Goal: Navigation & Orientation: Find specific page/section

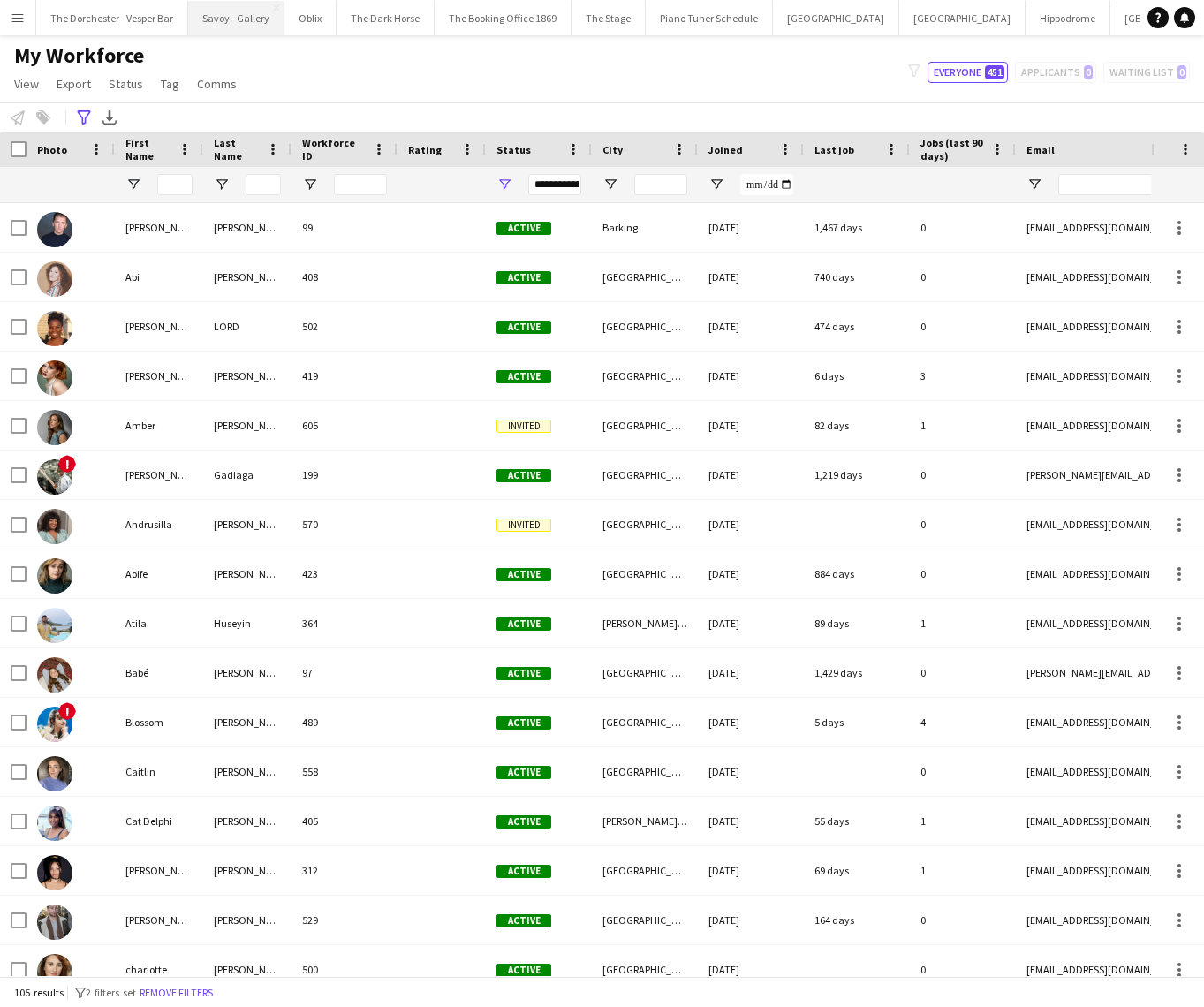
click at [206, 16] on button "Savoy - Gallery Close" at bounding box center [235, 18] width 96 height 35
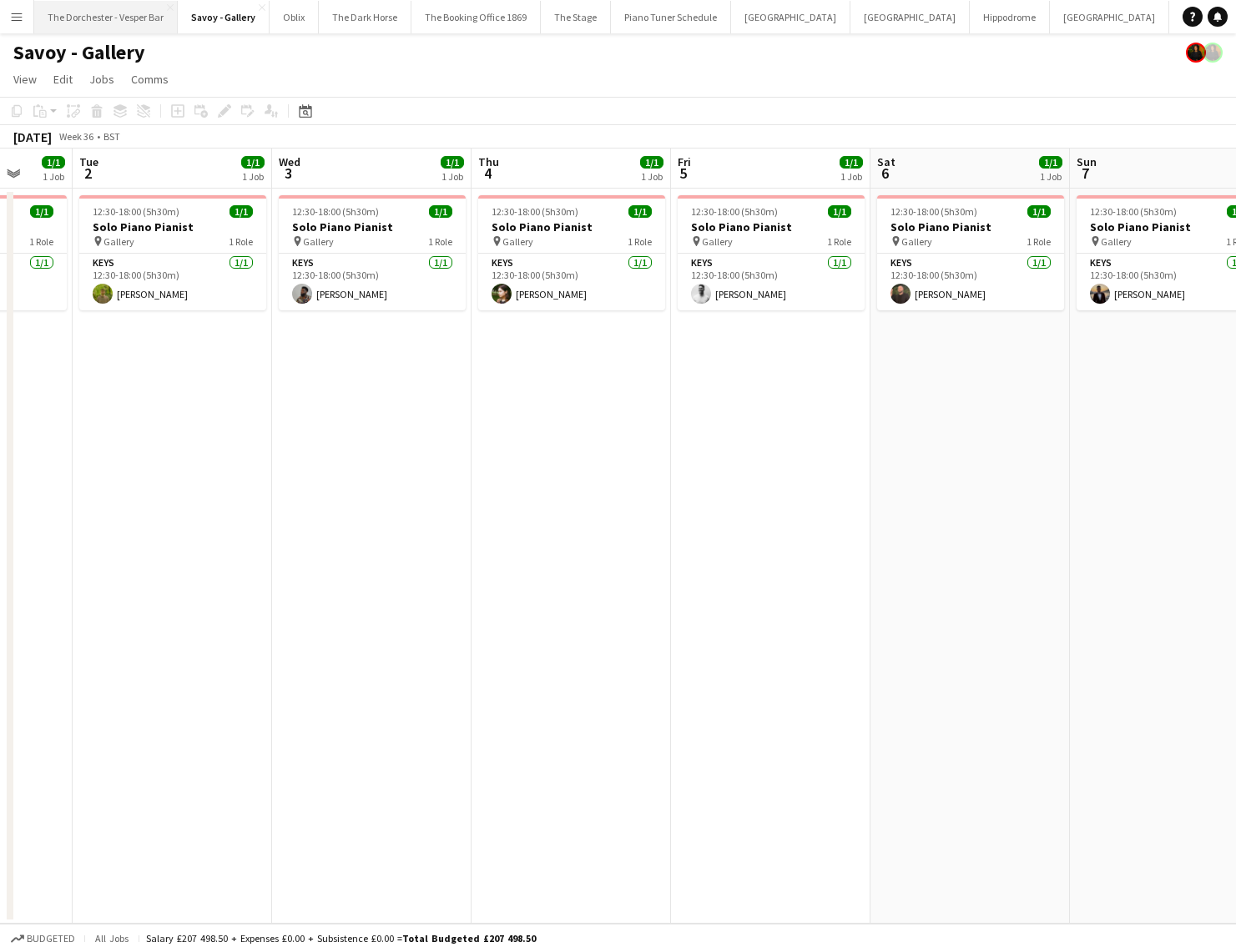
click at [71, 12] on button "The Dorchester - Vesper Bar Close" at bounding box center [106, 17] width 144 height 33
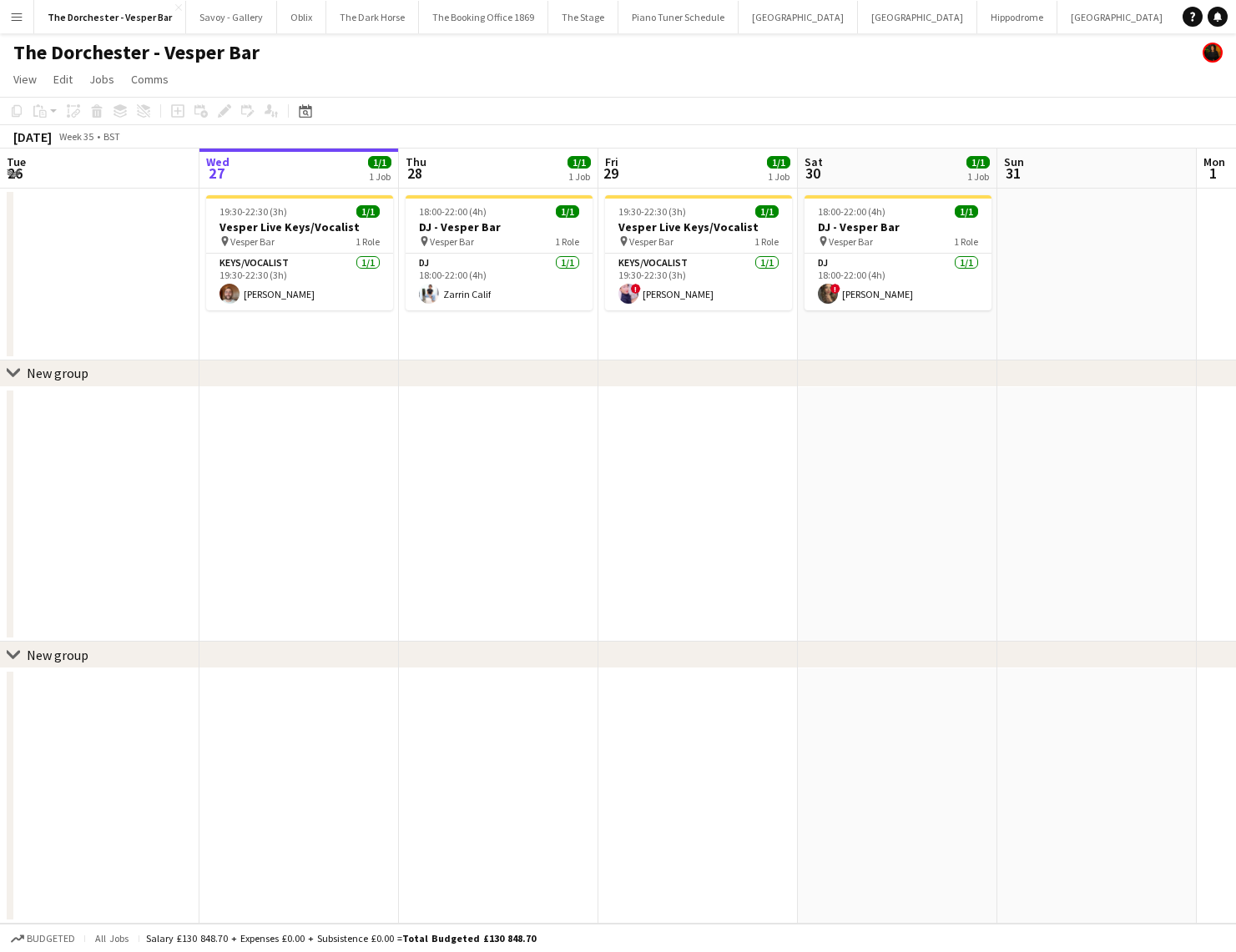
scroll to position [0, 44]
click at [1132, 13] on button "The Dorchester Promenade Close" at bounding box center [1204, 17] width 144 height 33
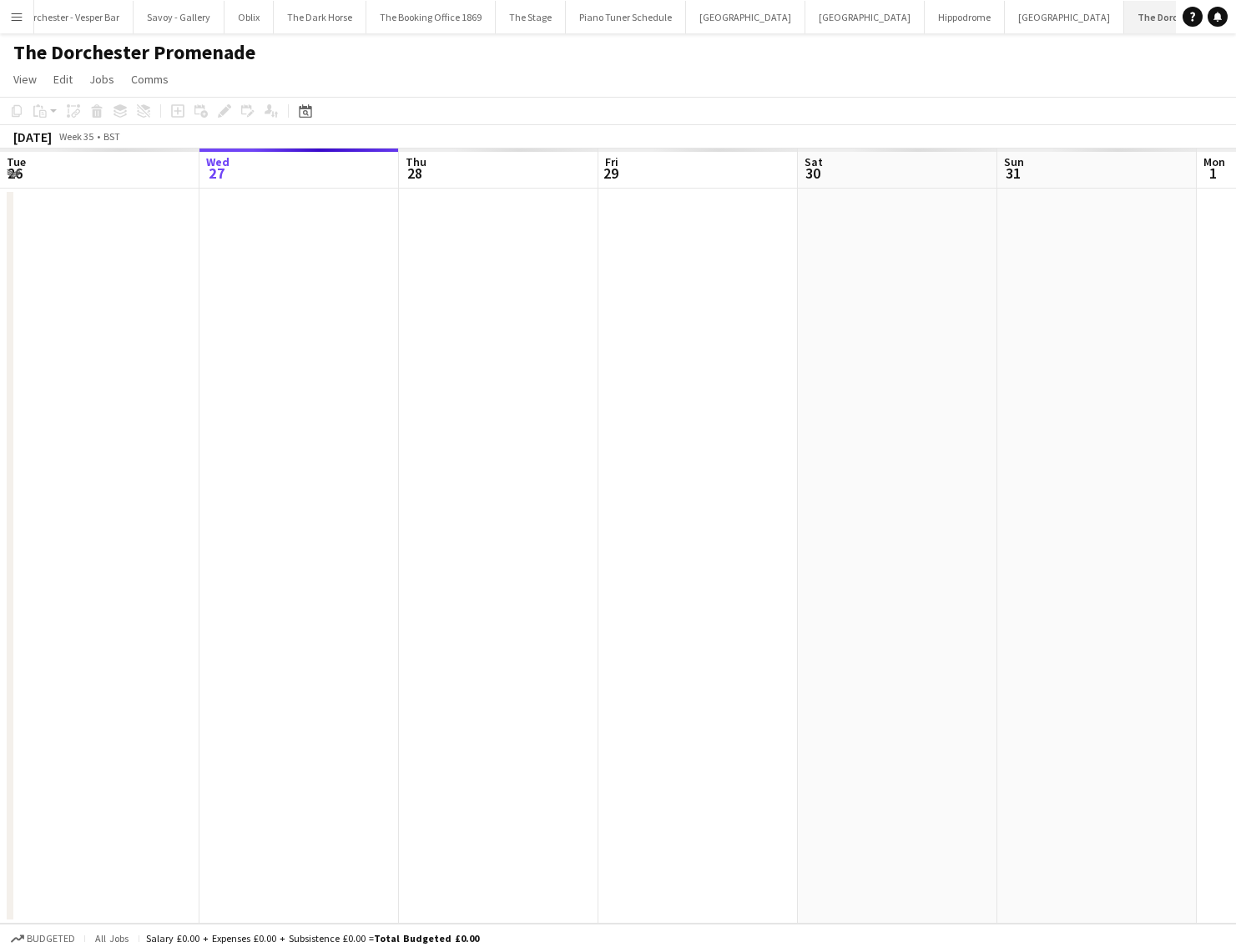
scroll to position [0, 45]
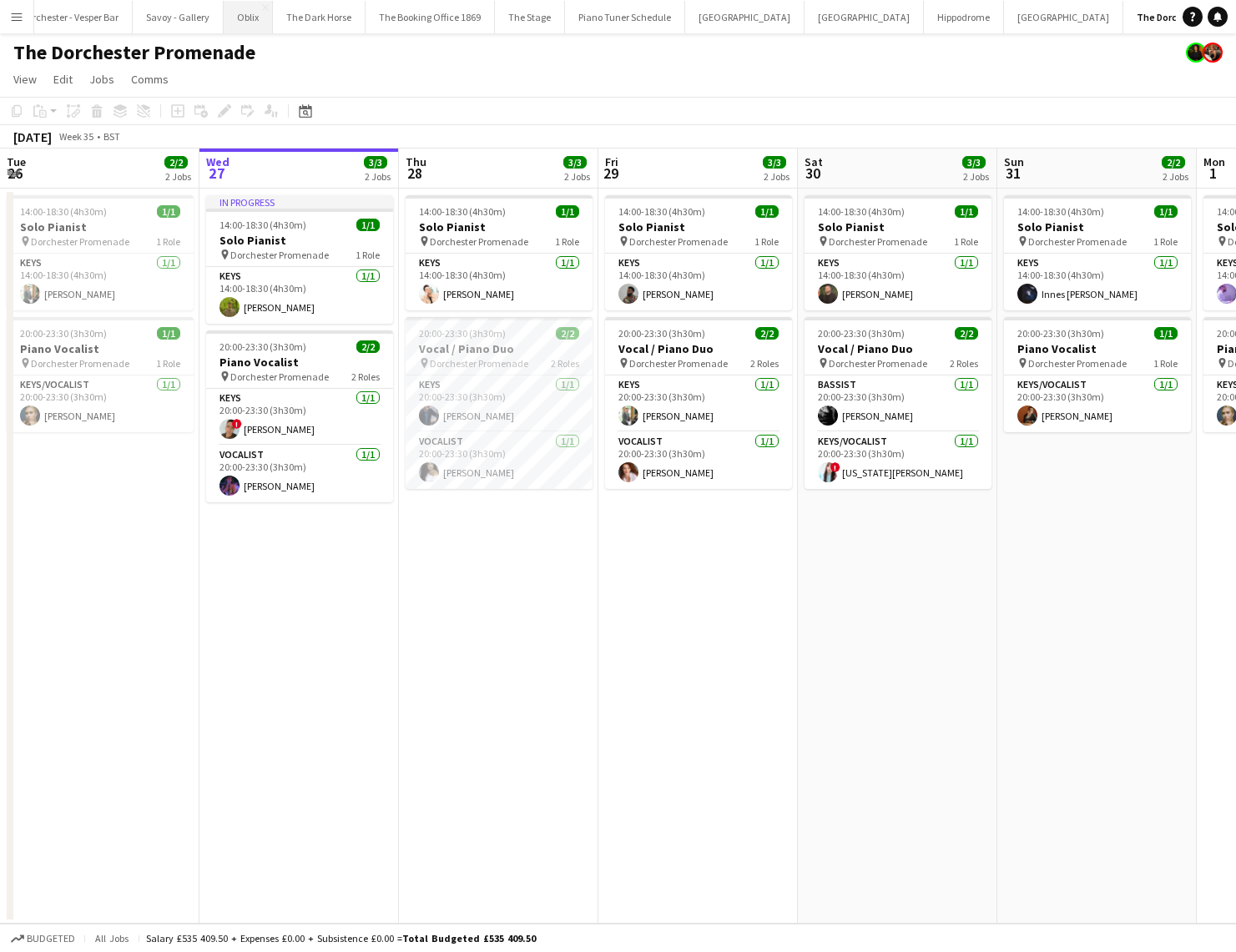
click at [239, 17] on button "Oblix Close" at bounding box center [248, 17] width 49 height 33
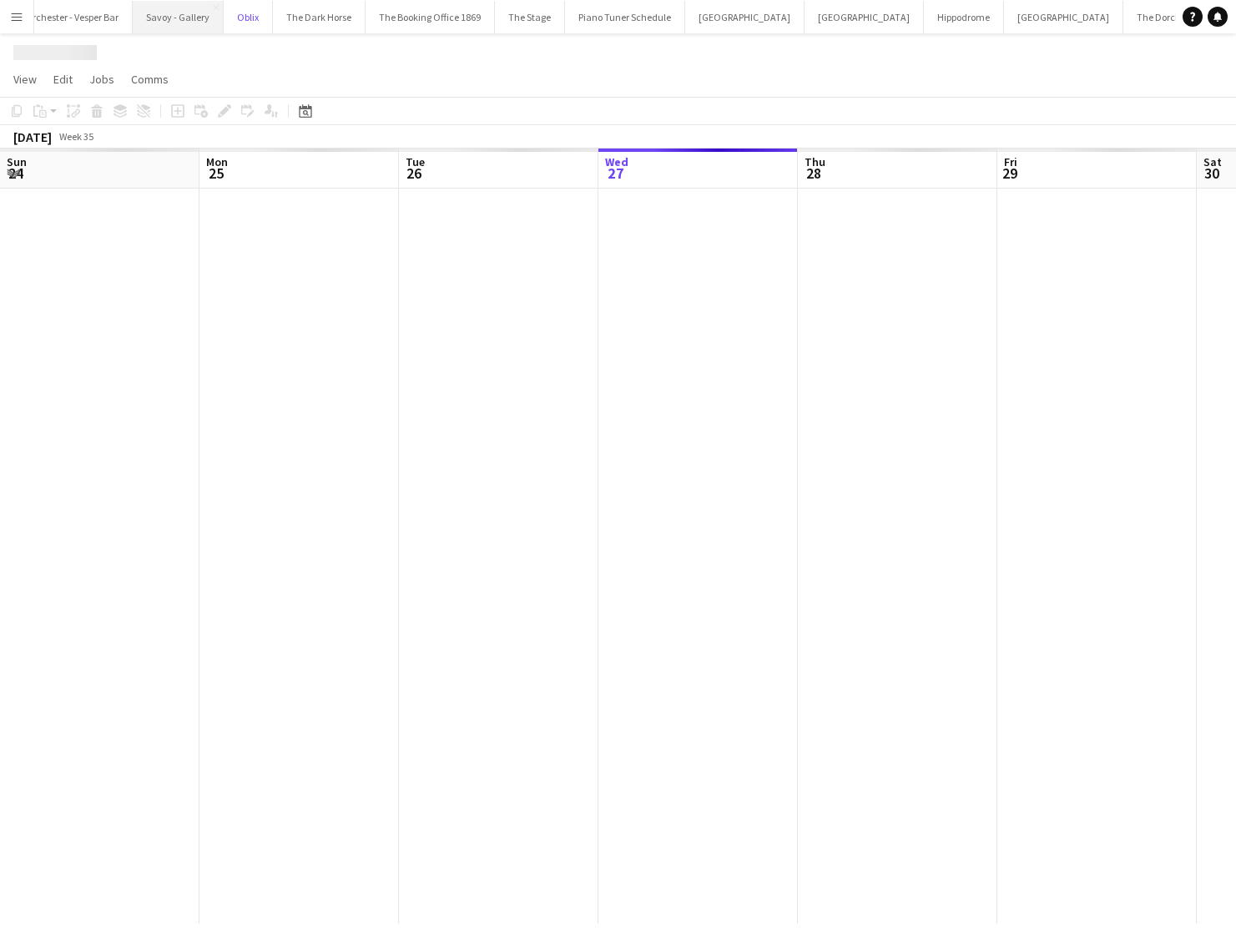
scroll to position [0, 399]
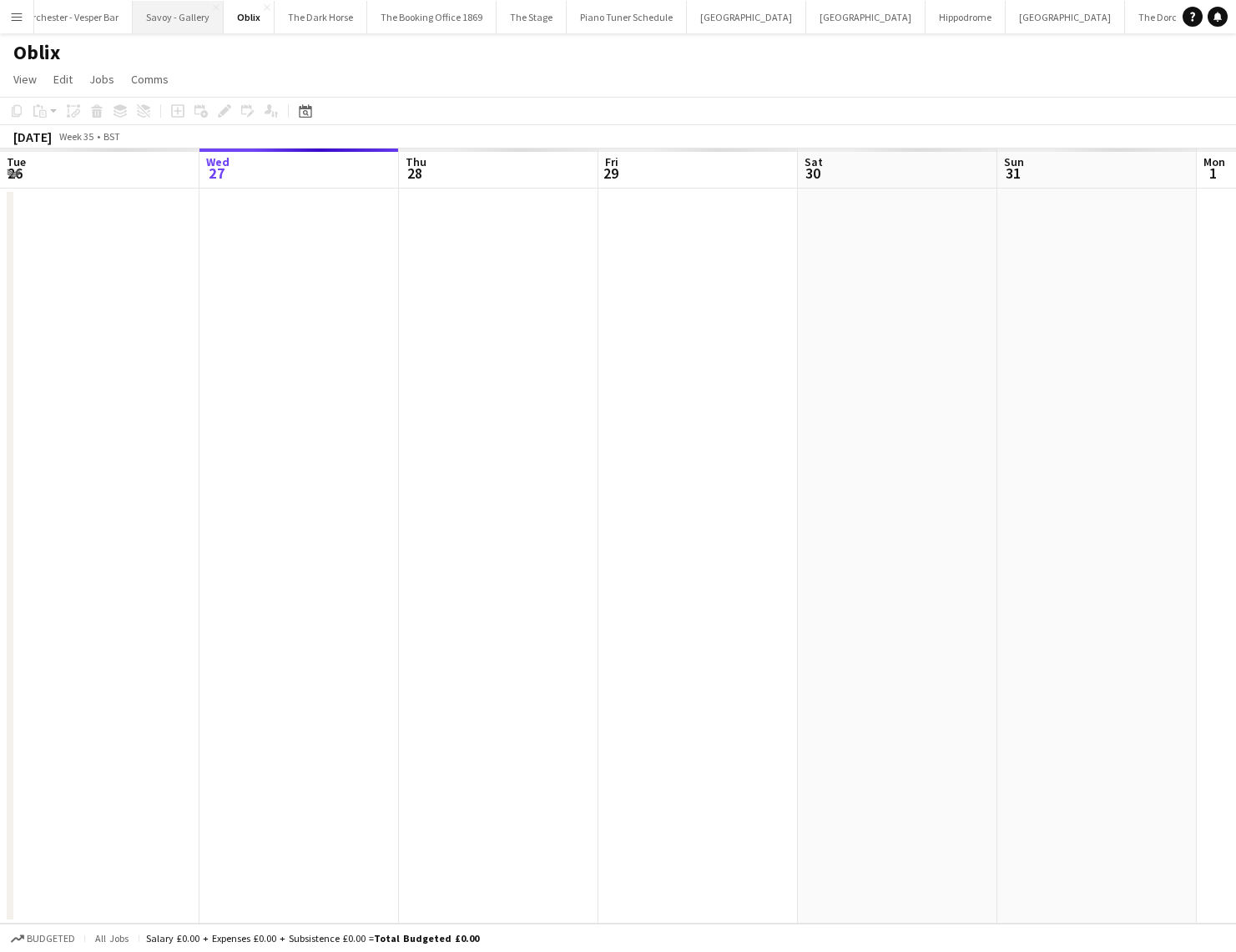
click at [190, 20] on button "Savoy - Gallery Close" at bounding box center [177, 17] width 91 height 33
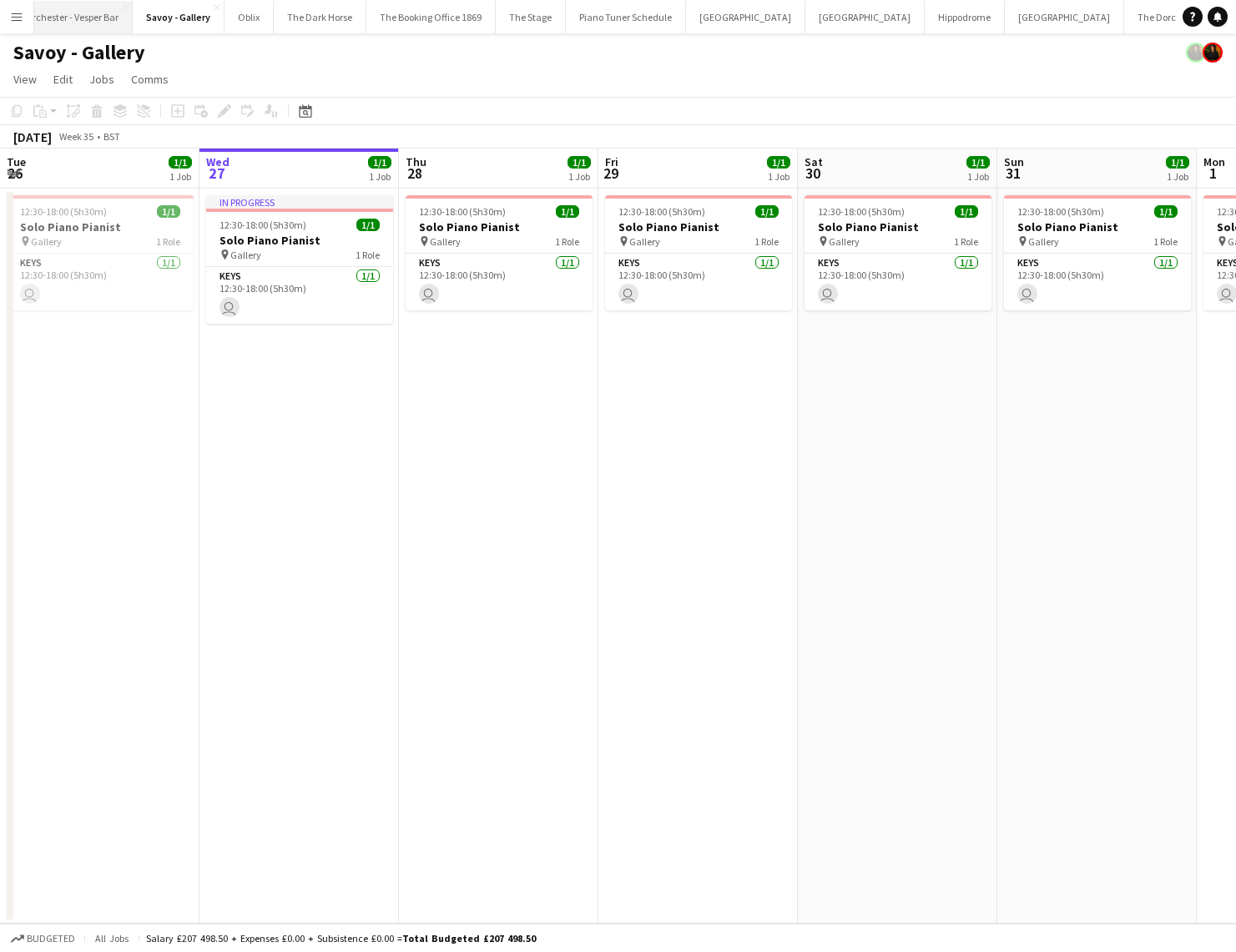
click at [73, 23] on button "The Dorchester - Vesper Bar Close" at bounding box center [61, 17] width 144 height 33
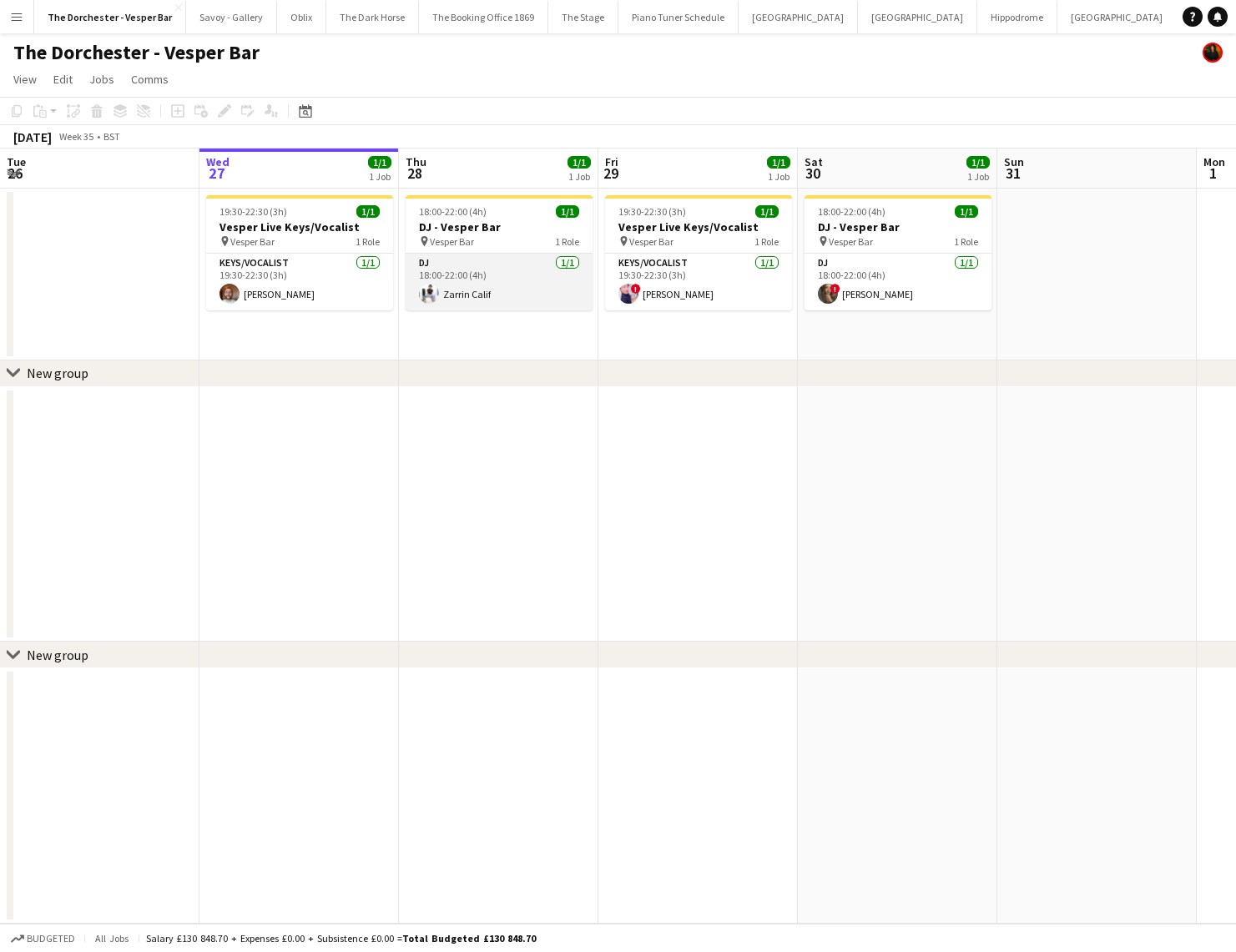
click at [445, 293] on app-card-role "DJ [DATE] 18:00-22:00 (4h) Zarrin Calif" at bounding box center [499, 282] width 187 height 57
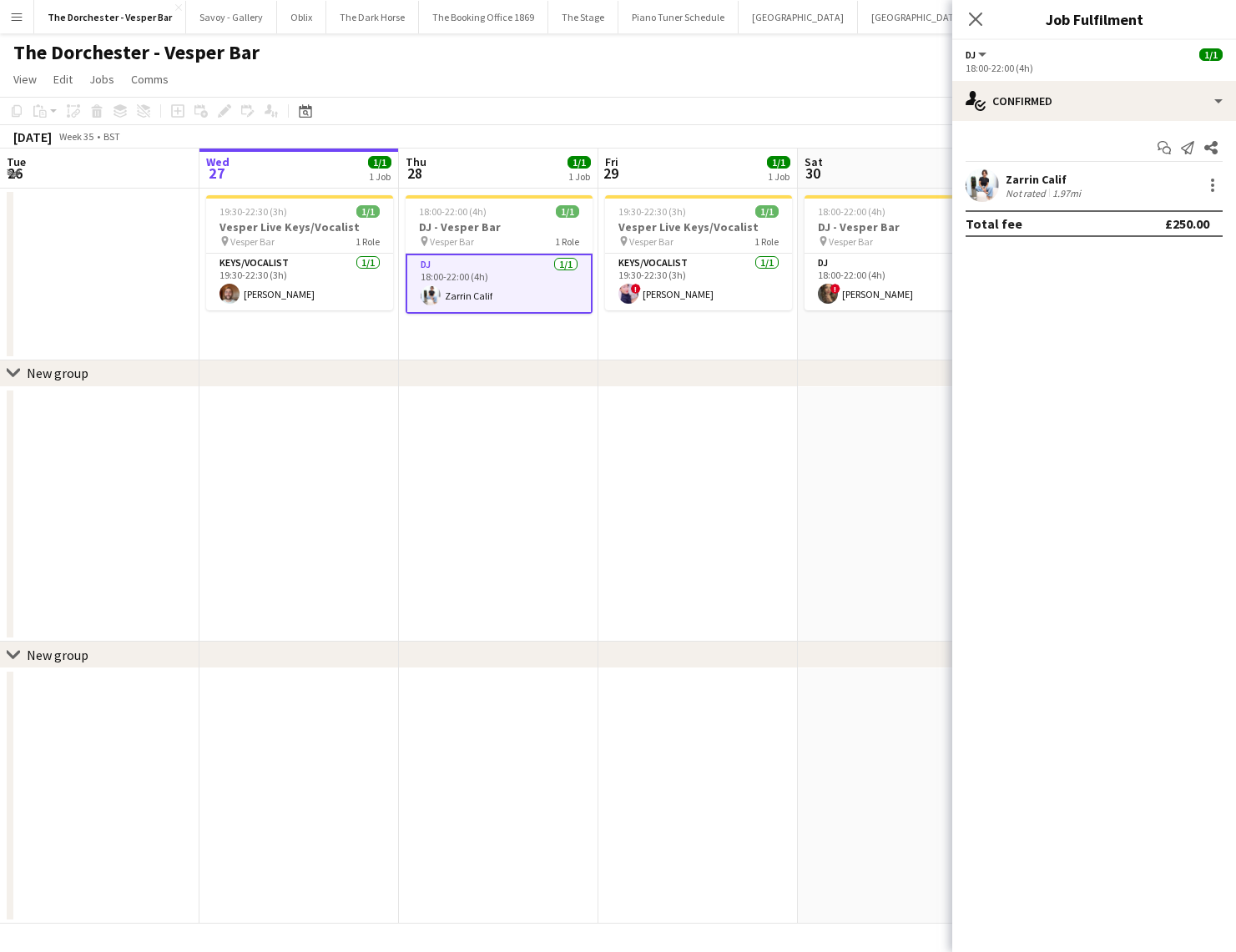
click at [977, 182] on app-user-avatar at bounding box center [982, 185] width 34 height 34
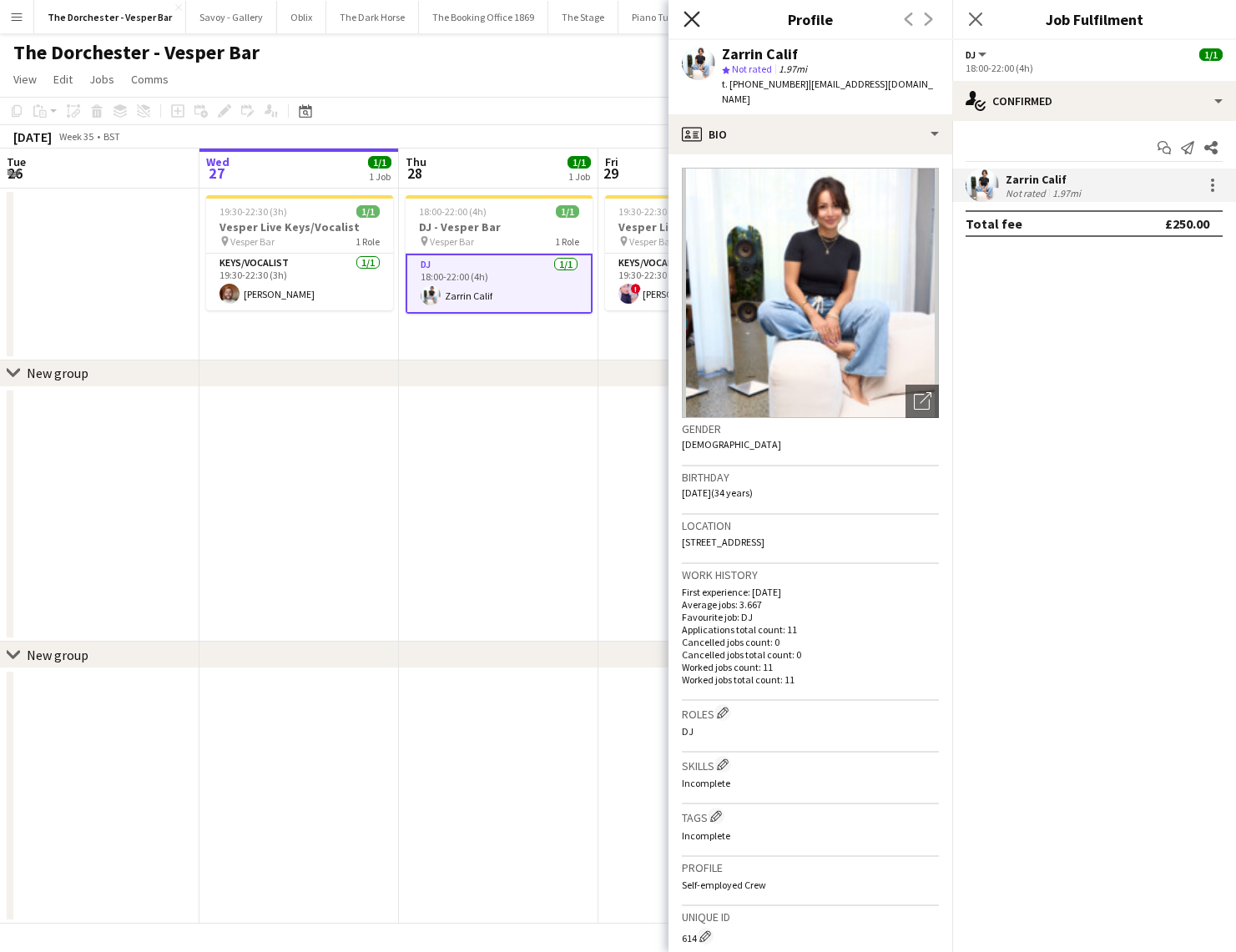
click at [693, 15] on icon "Close pop-in" at bounding box center [691, 19] width 16 height 16
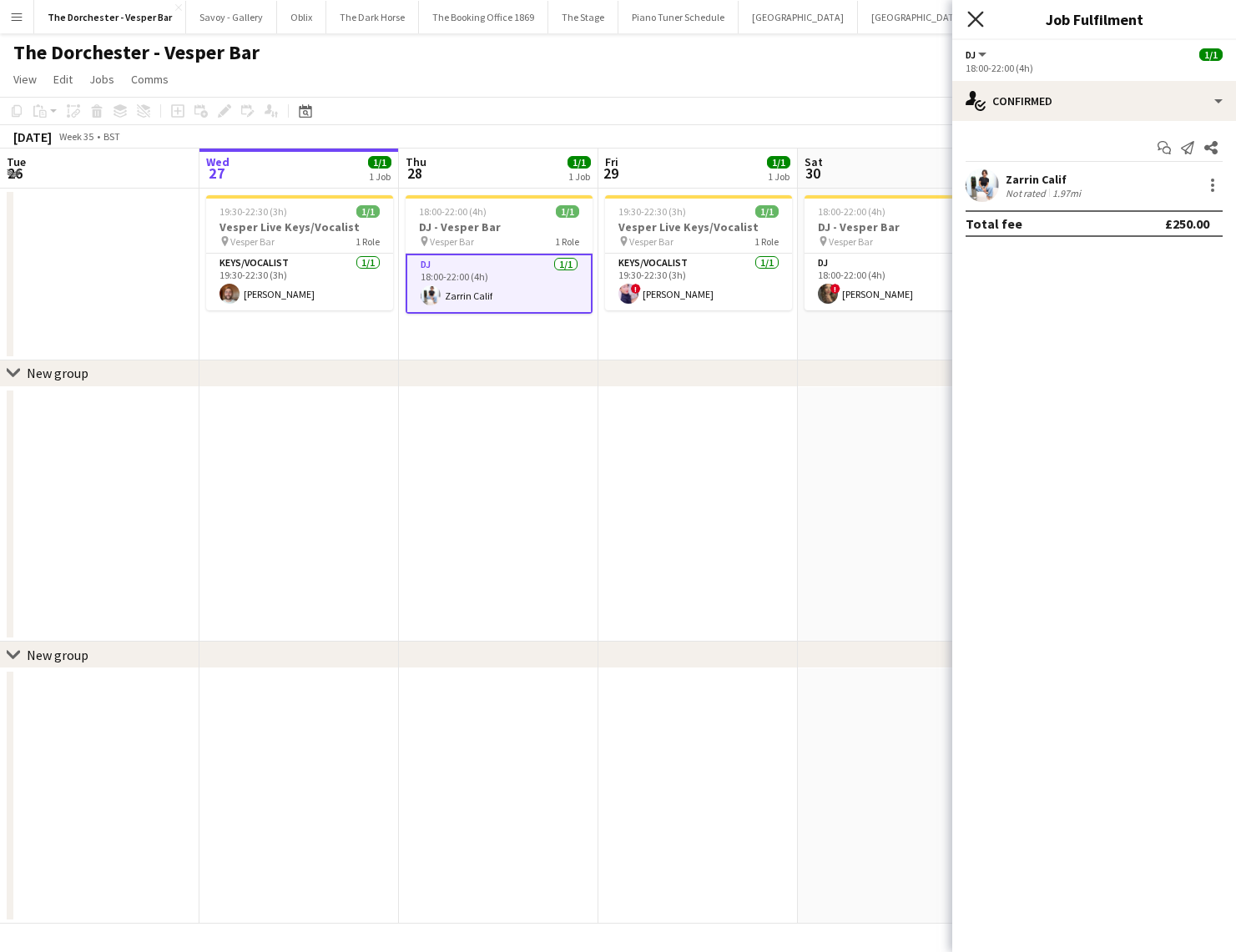
click at [983, 20] on icon "Close pop-in" at bounding box center [975, 19] width 16 height 16
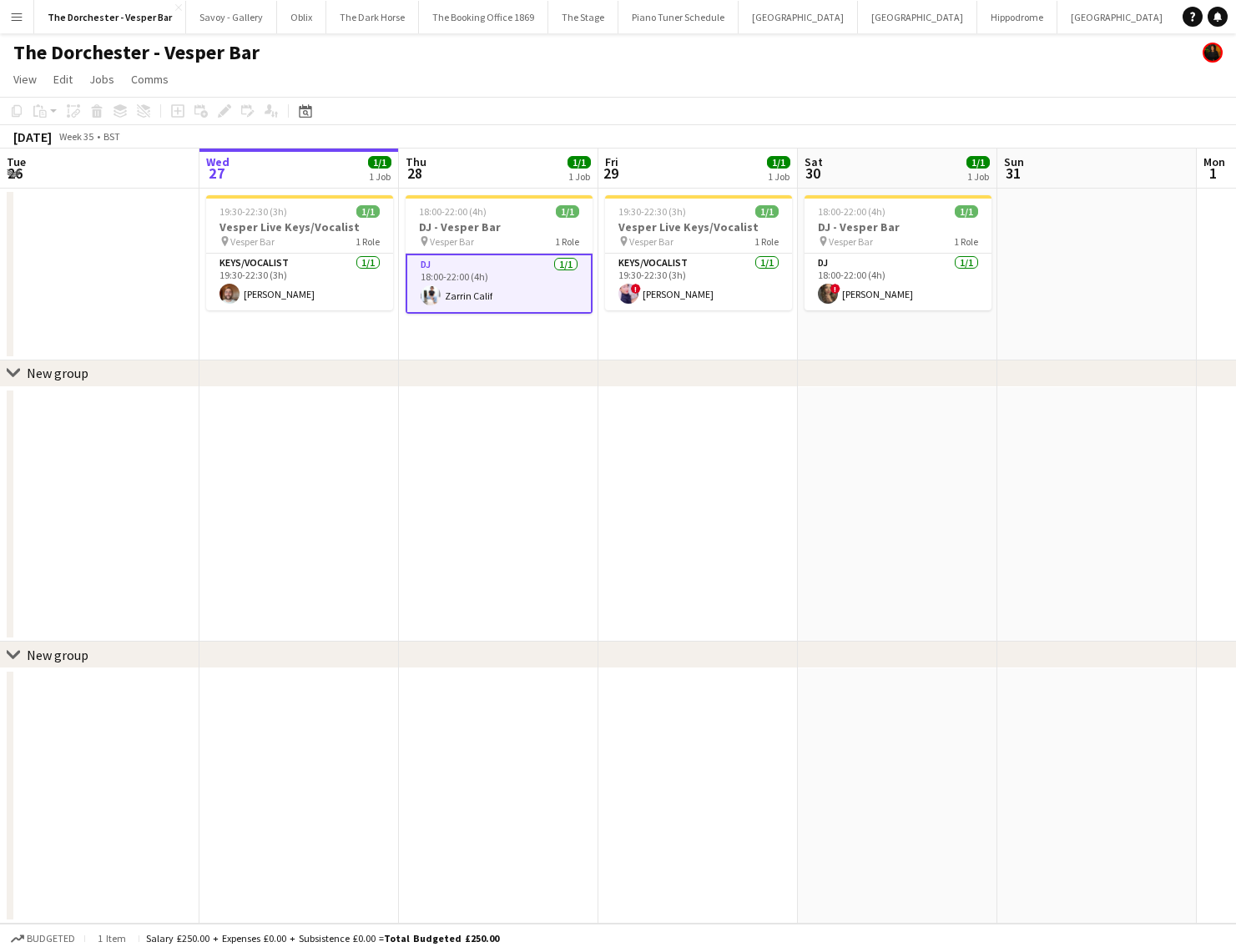
click at [856, 60] on div "The Dorchester - Vesper Bar" at bounding box center [618, 49] width 1236 height 32
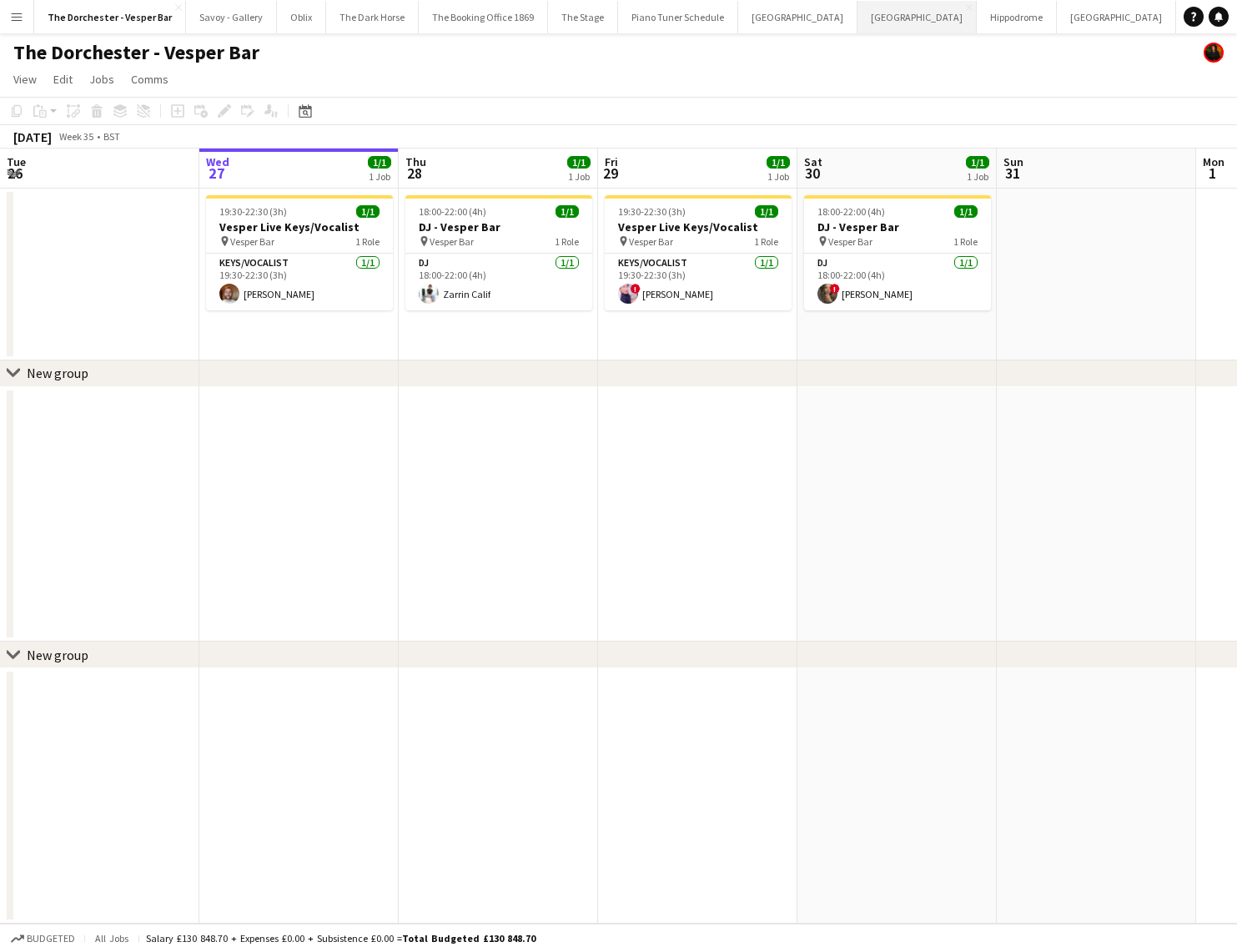
click at [858, 13] on button "[GEOGRAPHIC_DATA] Close" at bounding box center [917, 17] width 119 height 33
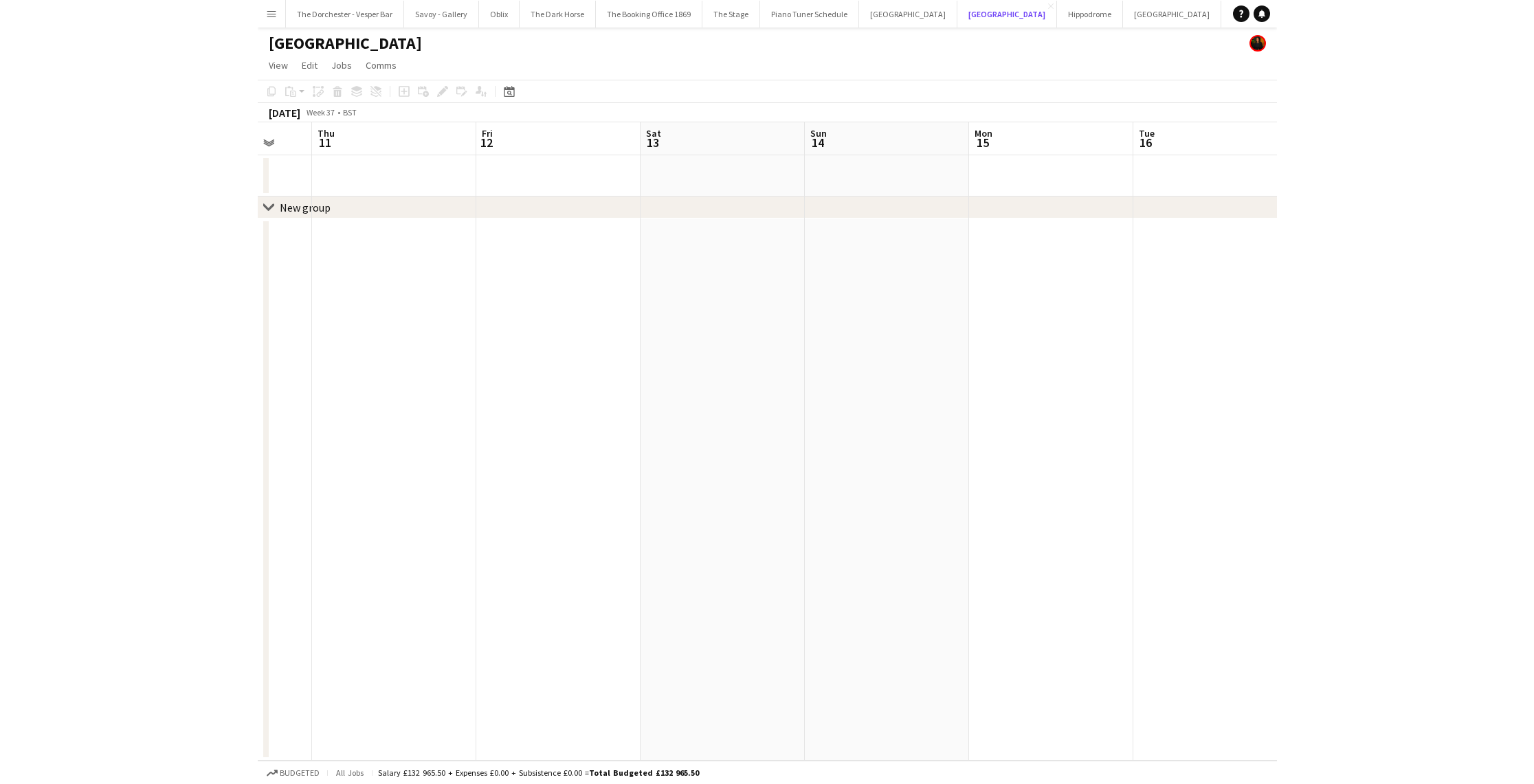
scroll to position [0, 315]
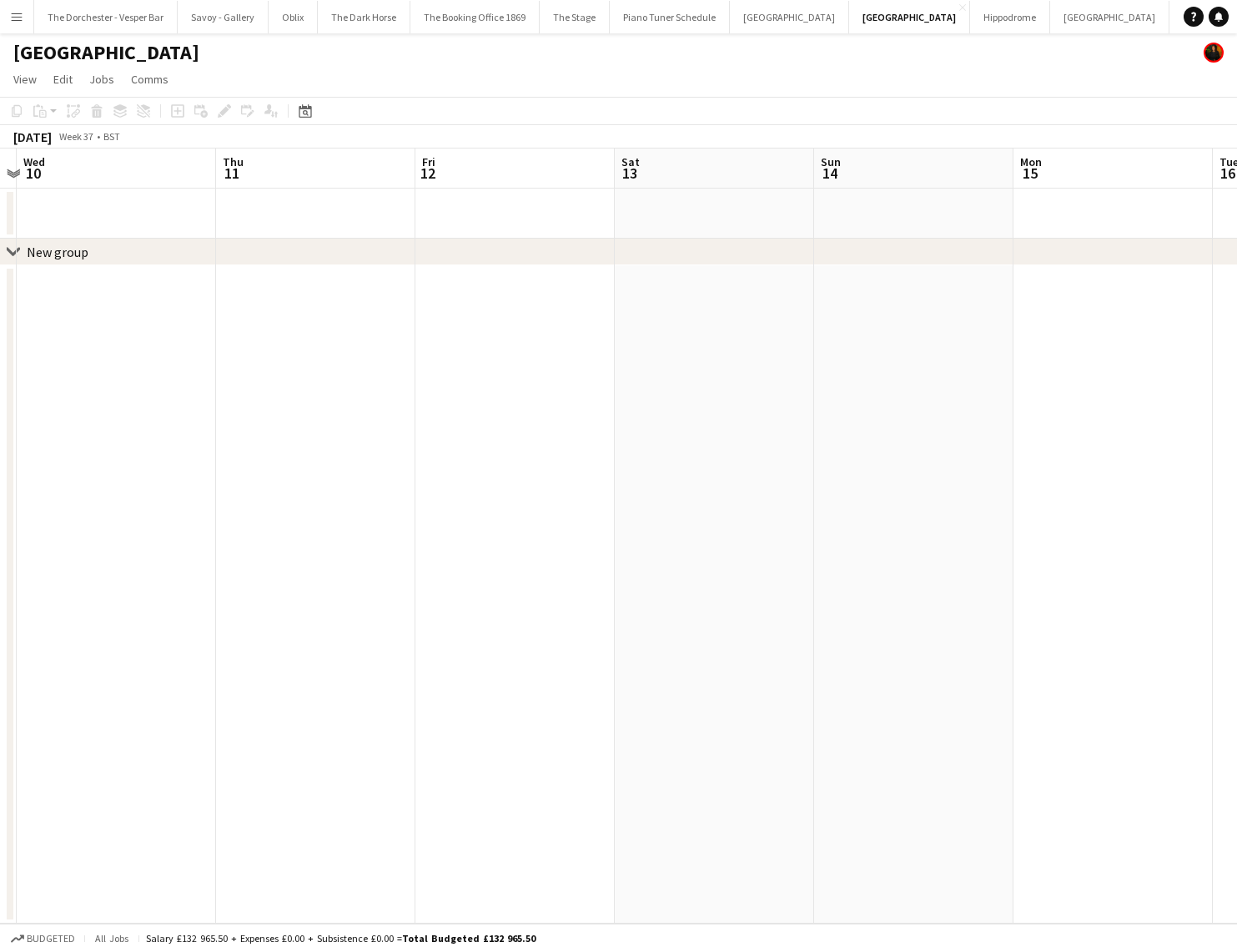
click at [20, 19] on app-icon "Menu" at bounding box center [16, 16] width 13 height 13
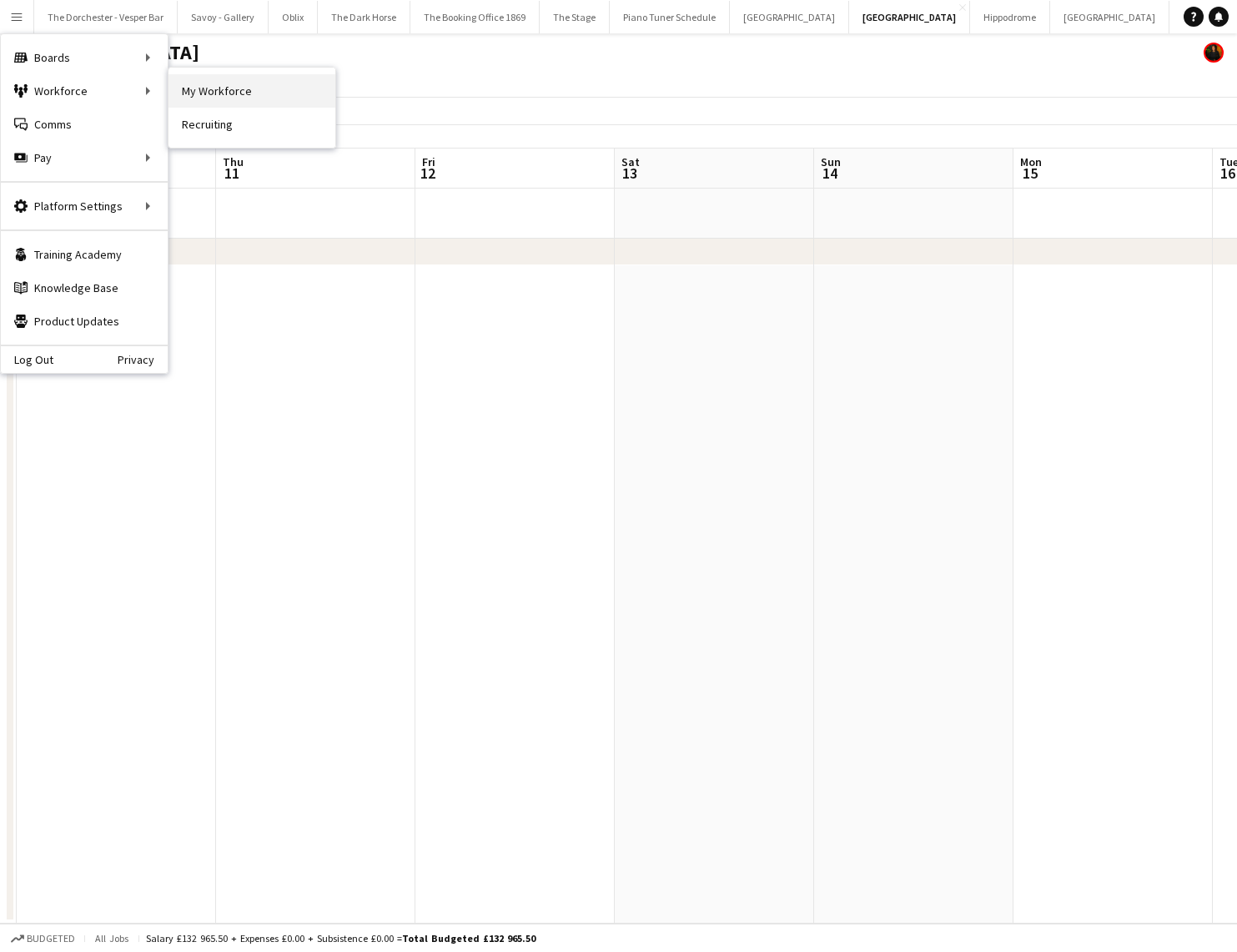
click at [223, 99] on link "My Workforce" at bounding box center [252, 91] width 167 height 34
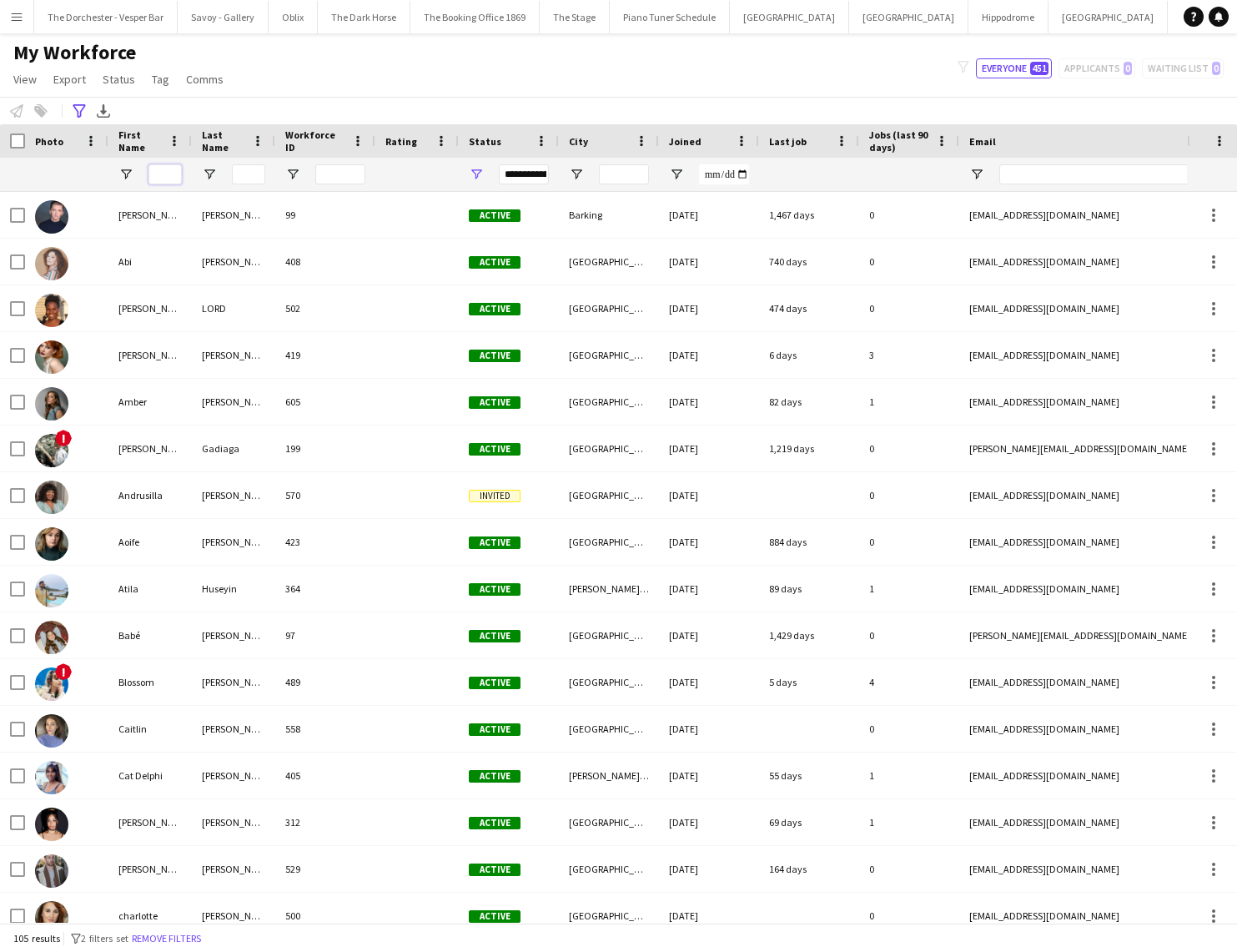
click at [174, 175] on input "First Name Filter Input" at bounding box center [165, 174] width 34 height 20
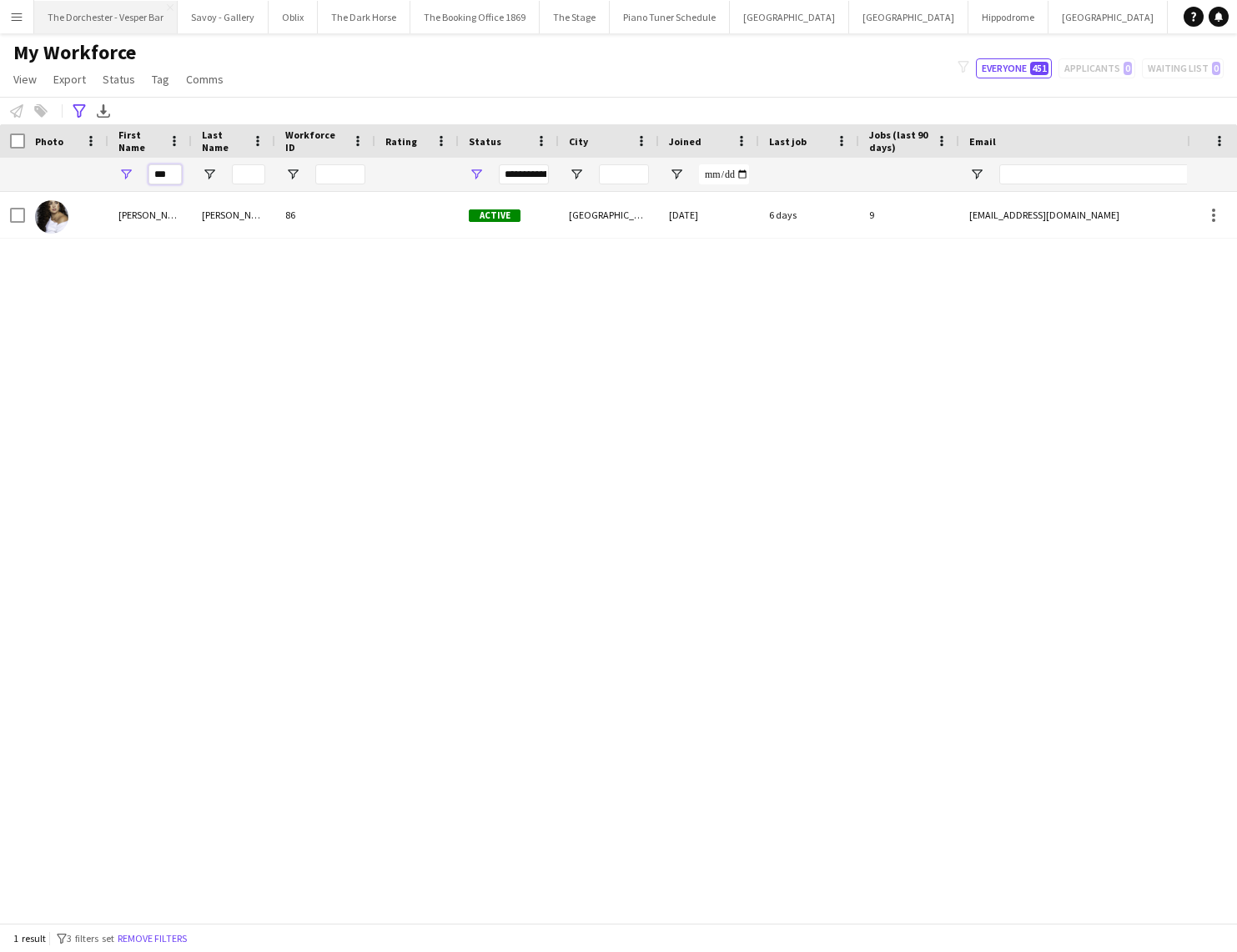
type input "***"
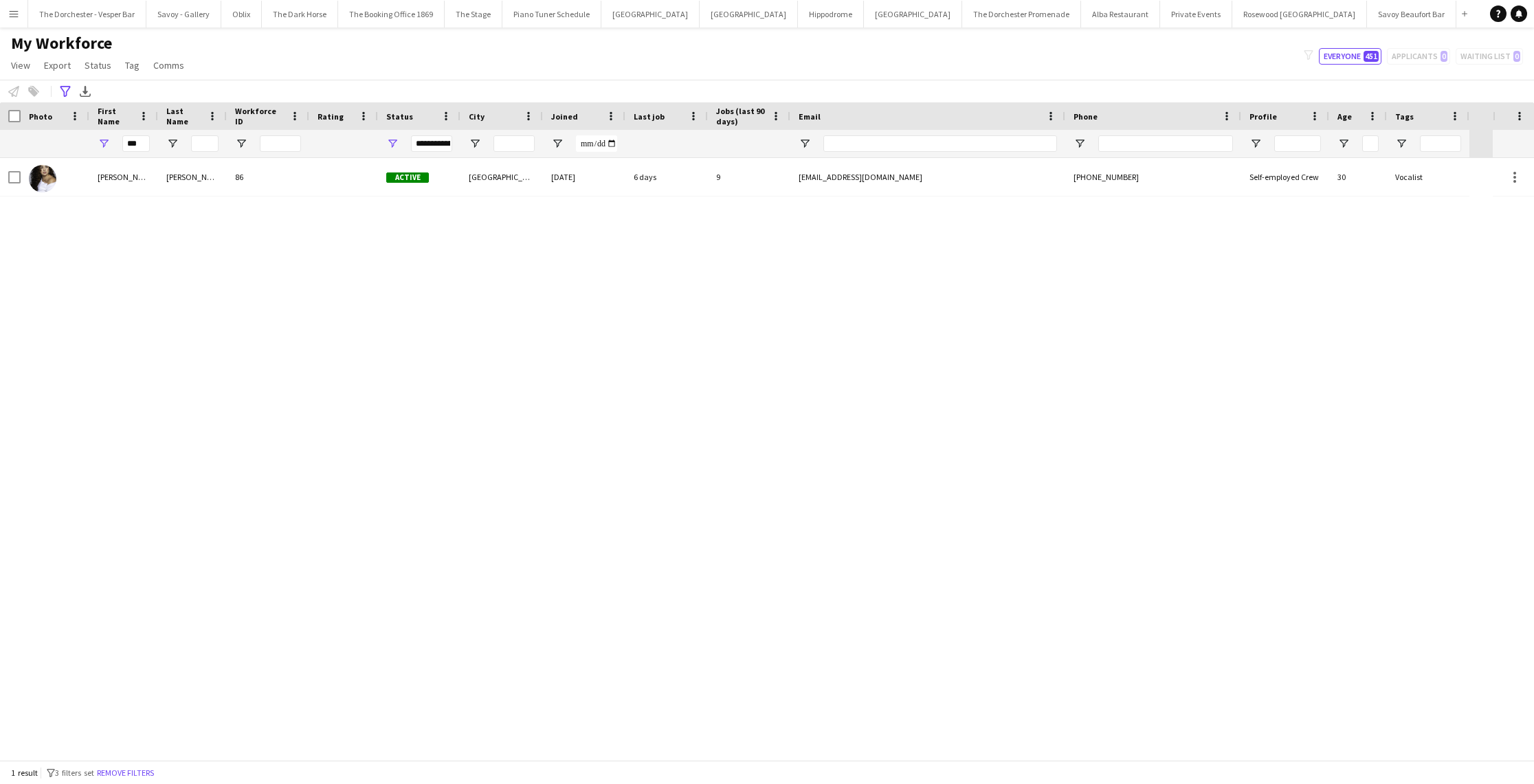
click at [9, 0] on button "Menu" at bounding box center [14, 14] width 28 height 28
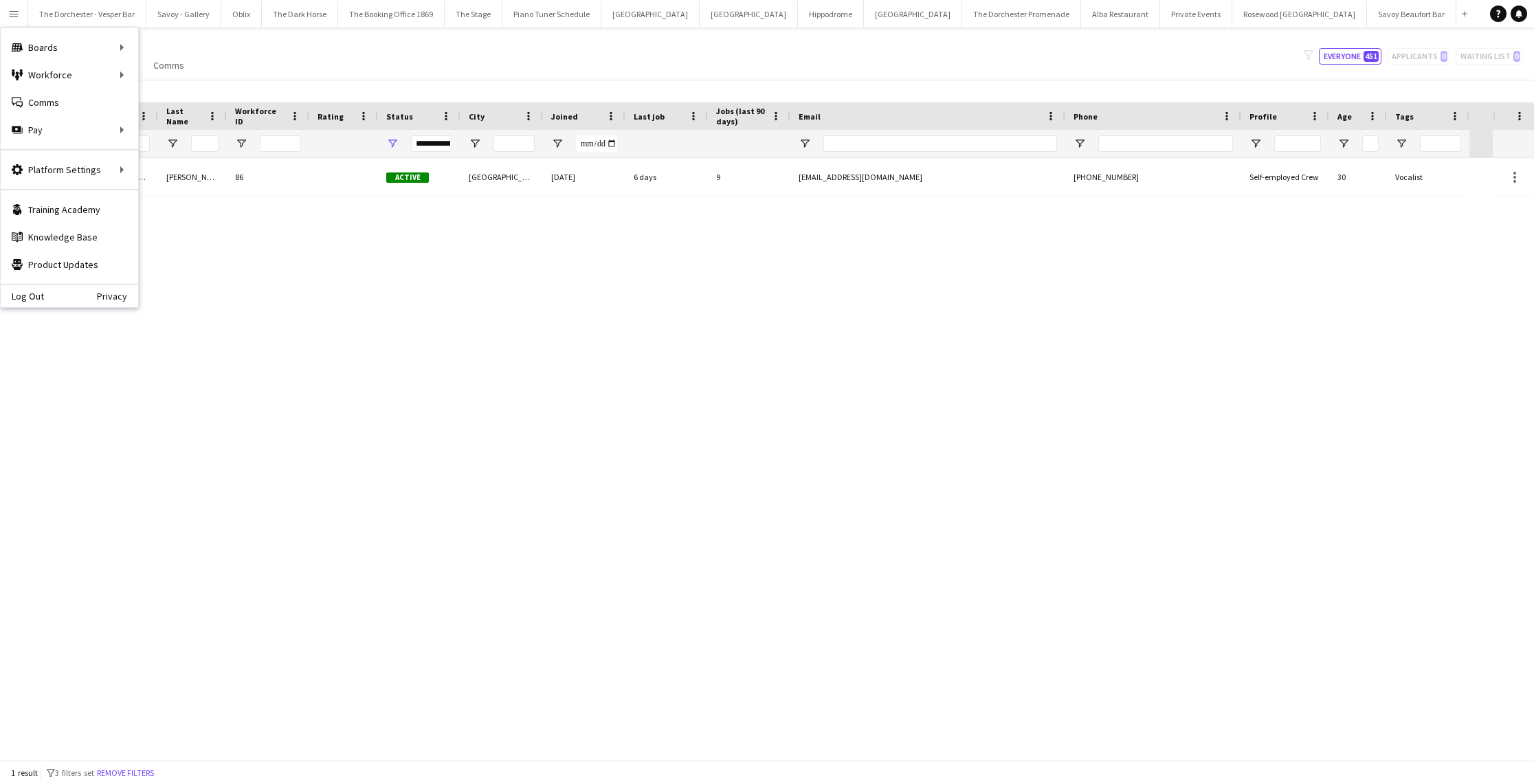
click at [386, 55] on div "My Workforce View Views Default view New view Update view Delete view Edit name…" at bounding box center [767, 56] width 1534 height 47
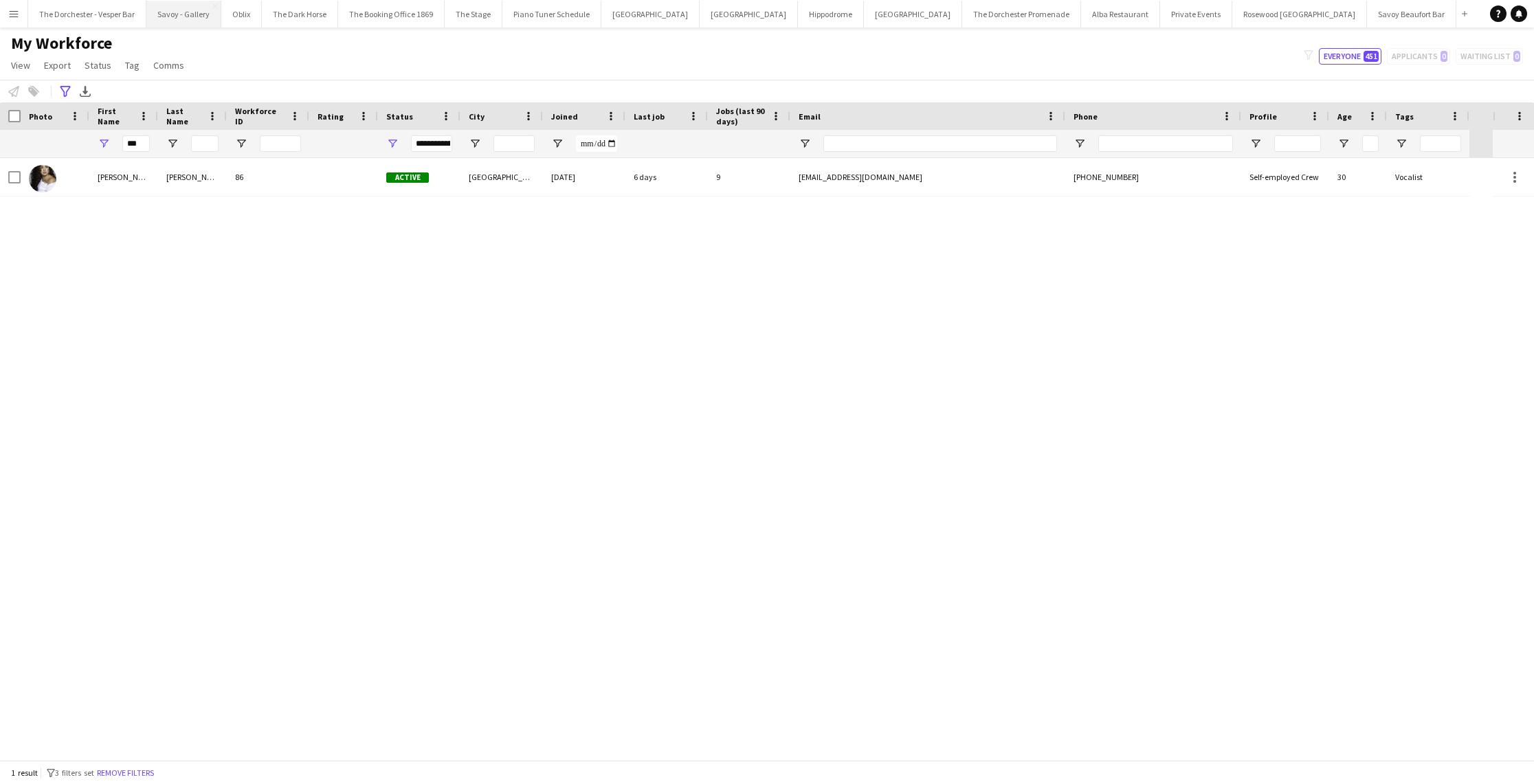
click at [181, 15] on button "Savoy - Gallery Close" at bounding box center [183, 14] width 75 height 27
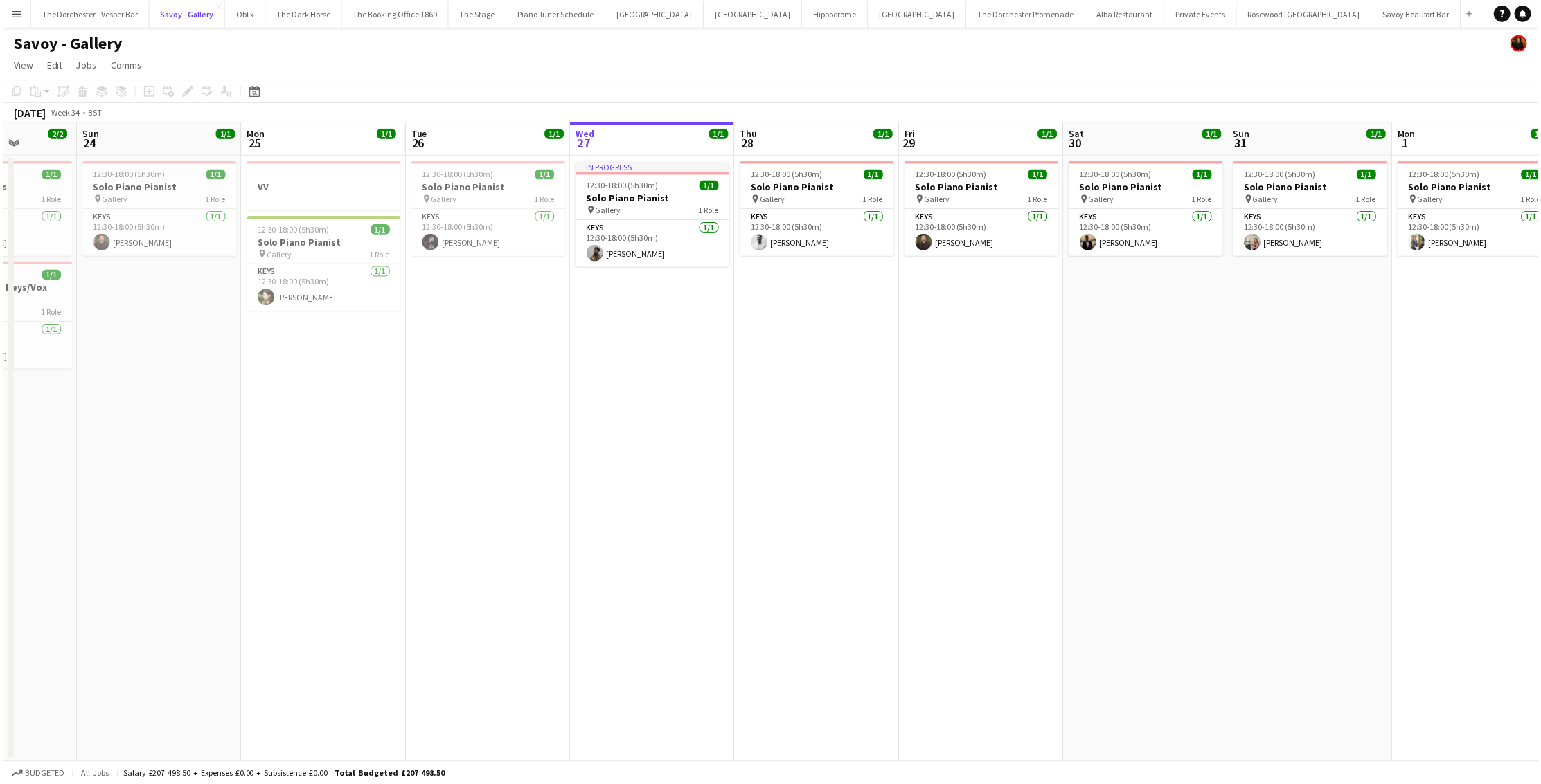
scroll to position [0, 419]
click at [794, 87] on app-toolbar "Copy Paste Paste Command V Paste with crew Command Shift V Paste linked Job [GE…" at bounding box center [772, 92] width 1545 height 24
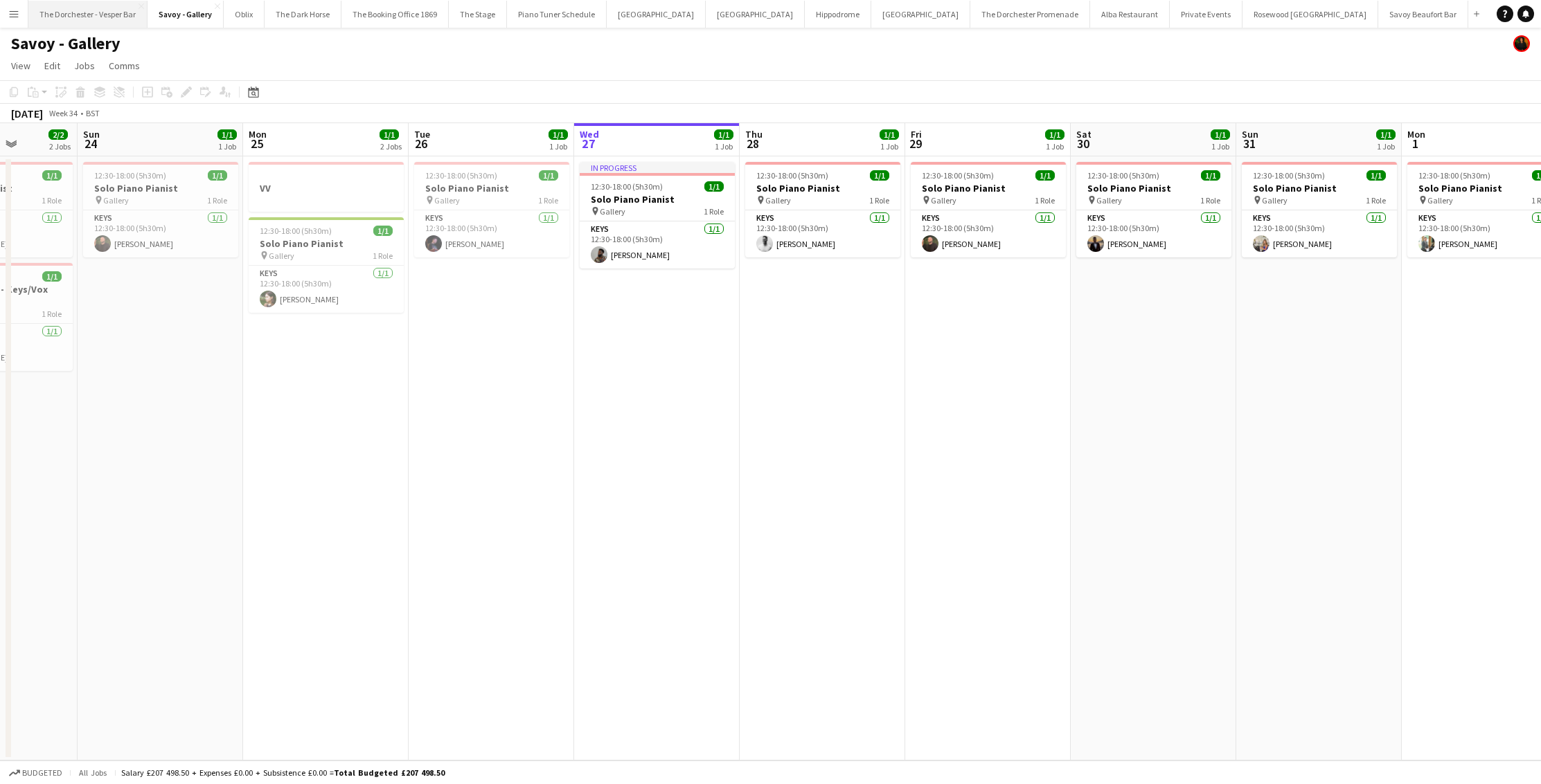
click at [87, 18] on button "The Dorchester - Vesper Bar Close" at bounding box center [88, 14] width 119 height 27
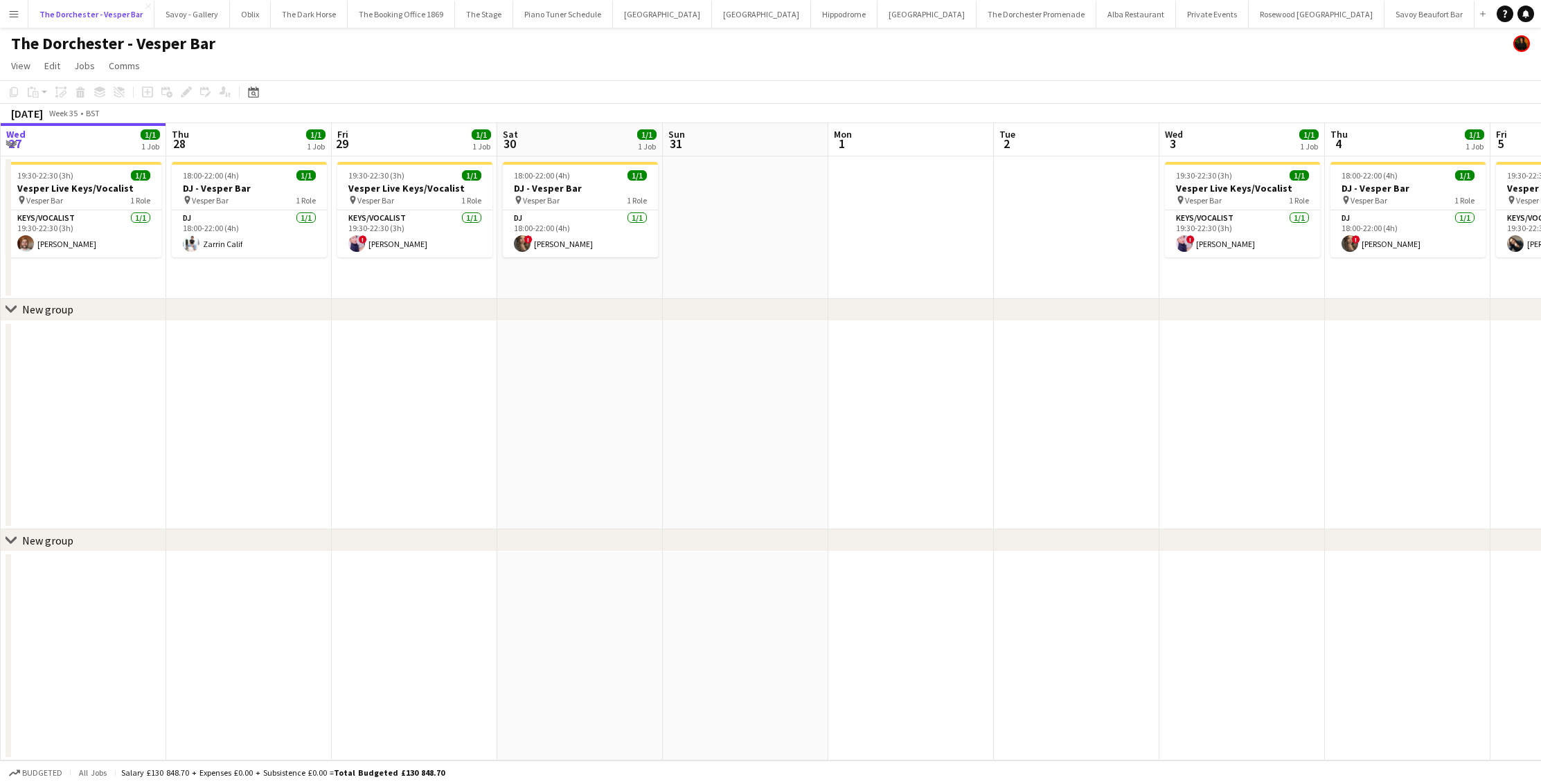
scroll to position [0, 482]
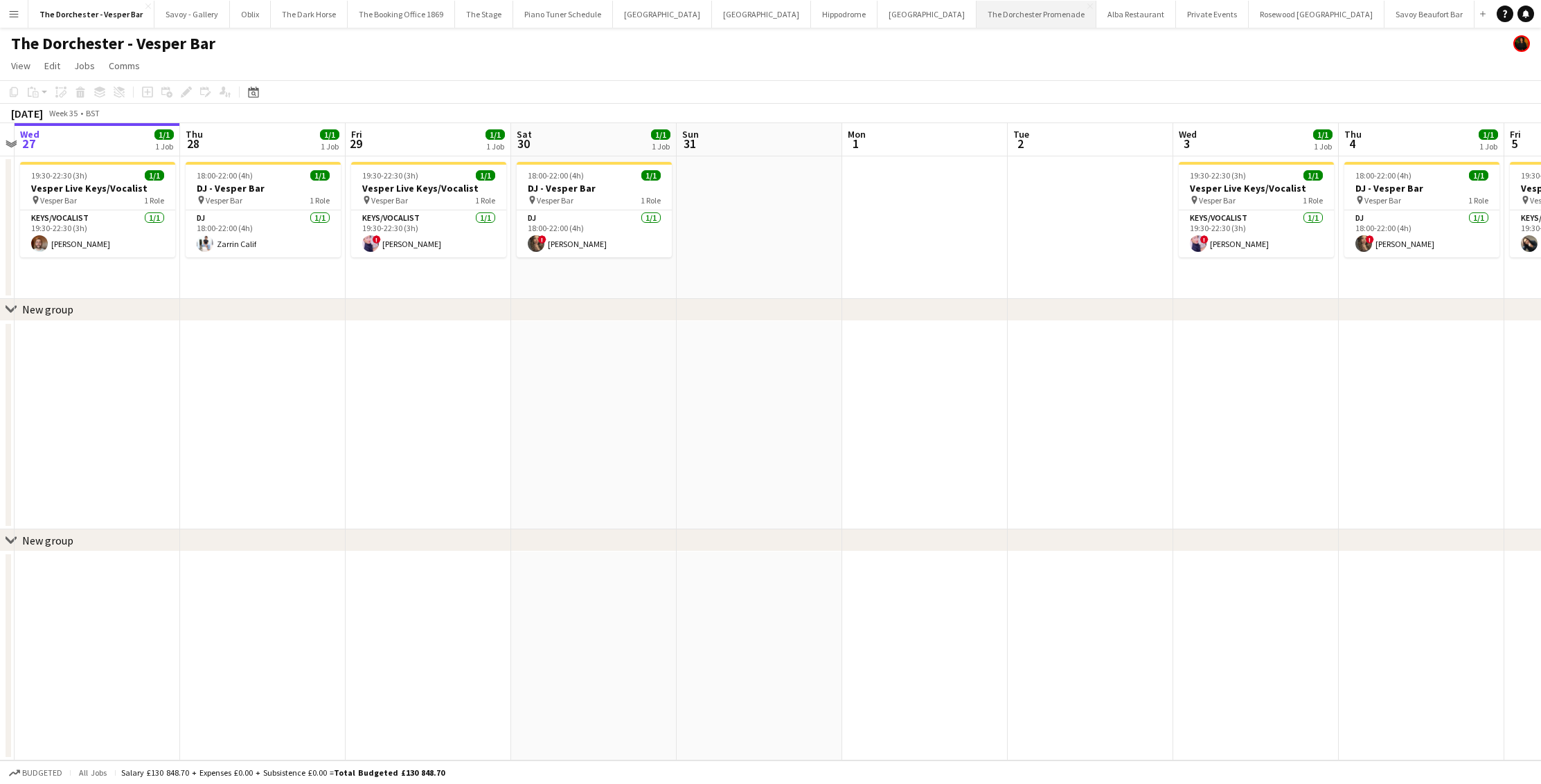
click at [943, 12] on button "The Dorchester Promenade Close" at bounding box center [1036, 14] width 120 height 27
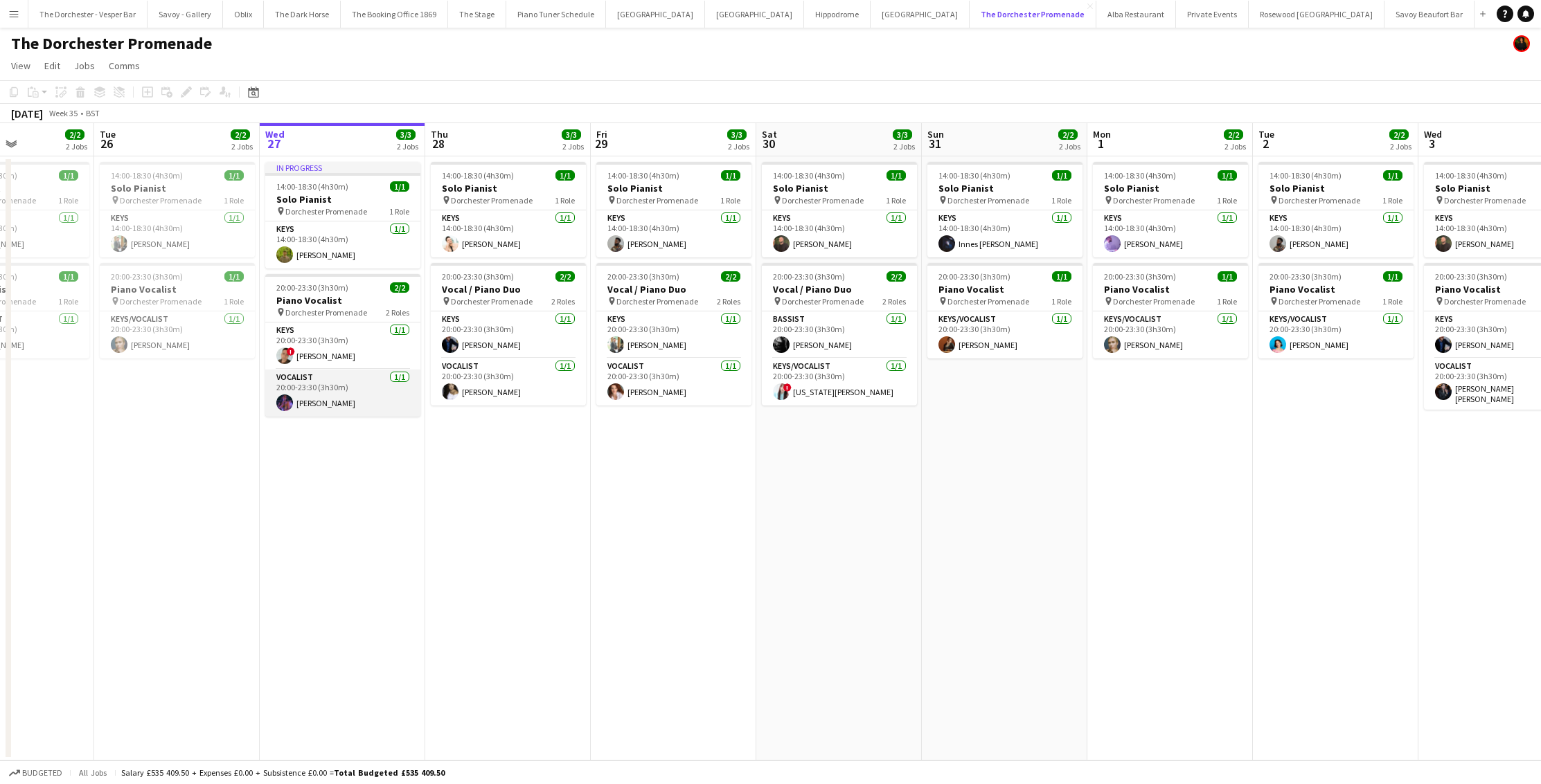
scroll to position [0, 401]
